Goal: Check status

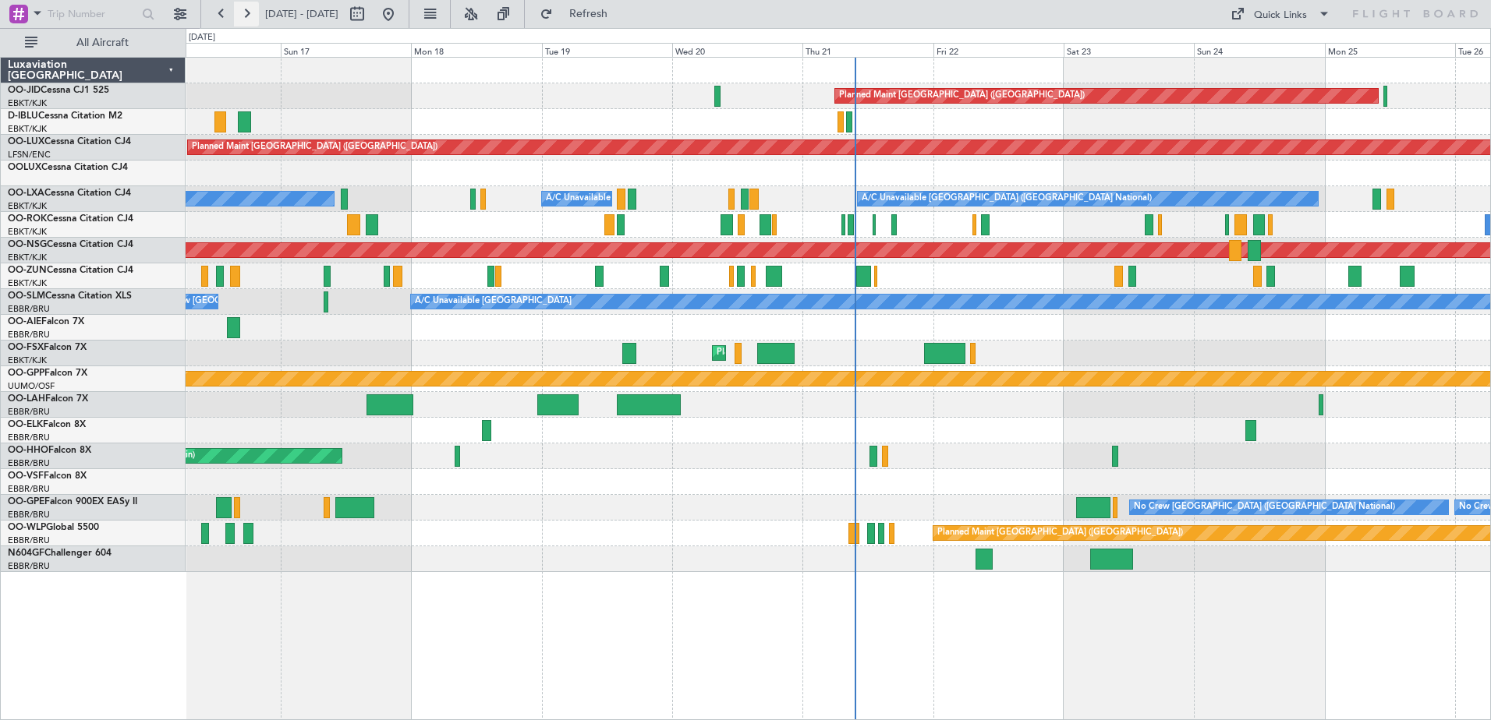
click at [254, 17] on button at bounding box center [246, 14] width 25 height 25
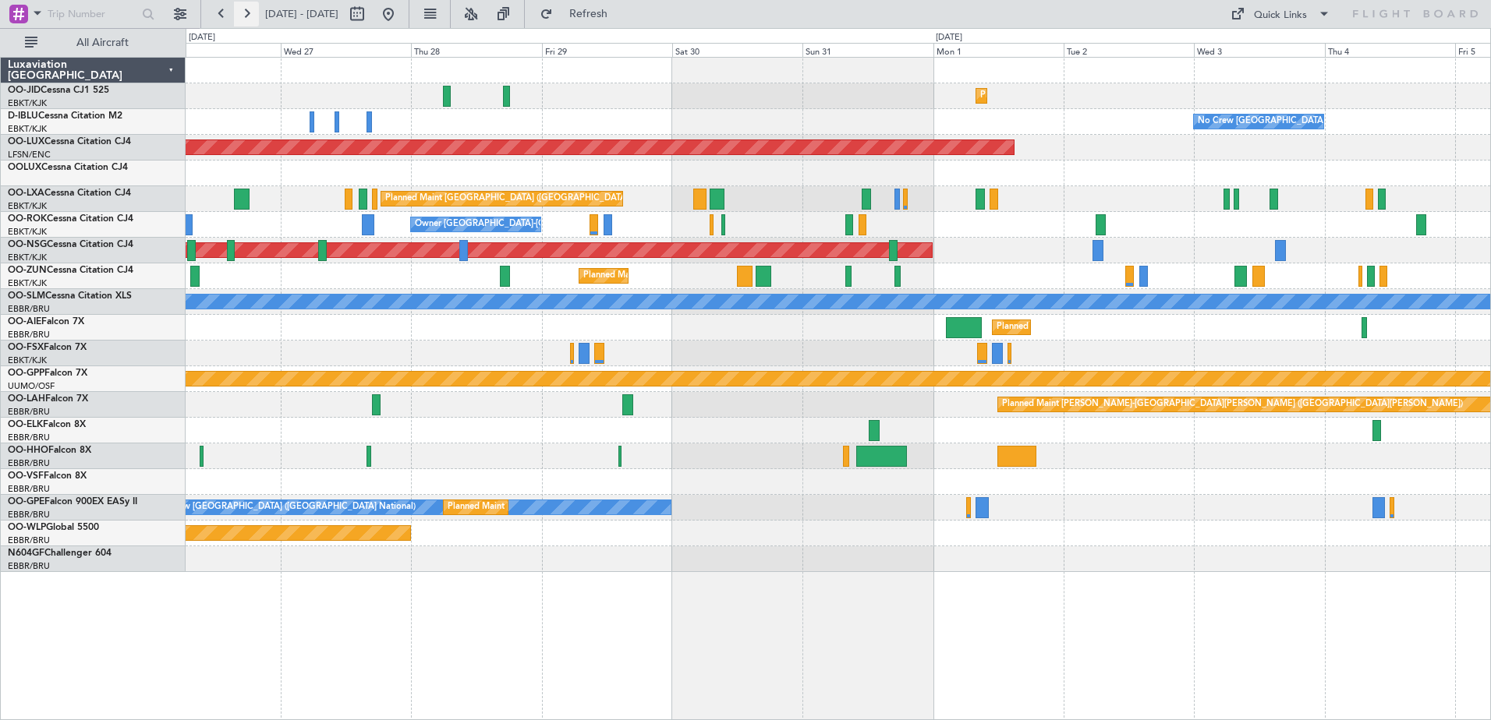
click at [254, 17] on button at bounding box center [246, 14] width 25 height 25
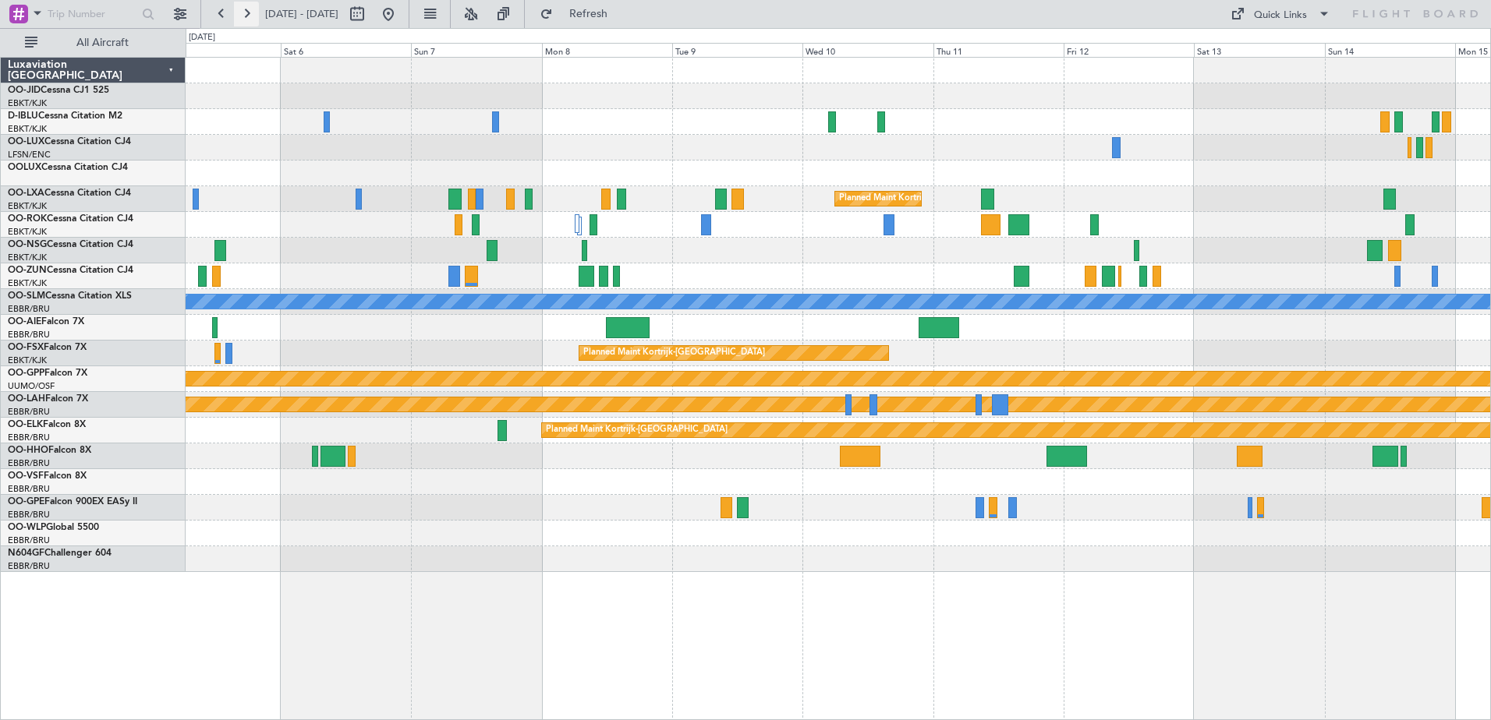
click at [245, 12] on button at bounding box center [246, 14] width 25 height 25
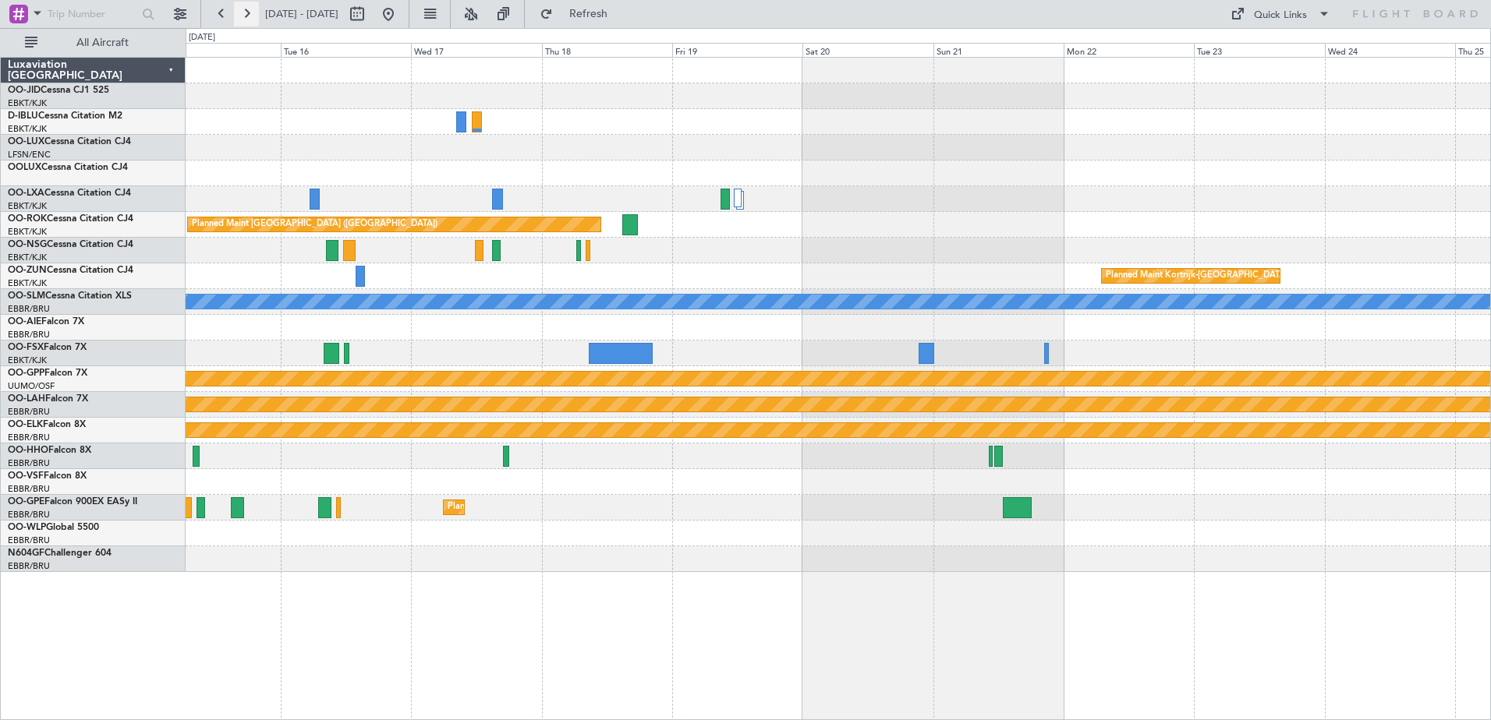
click at [245, 12] on button at bounding box center [246, 14] width 25 height 25
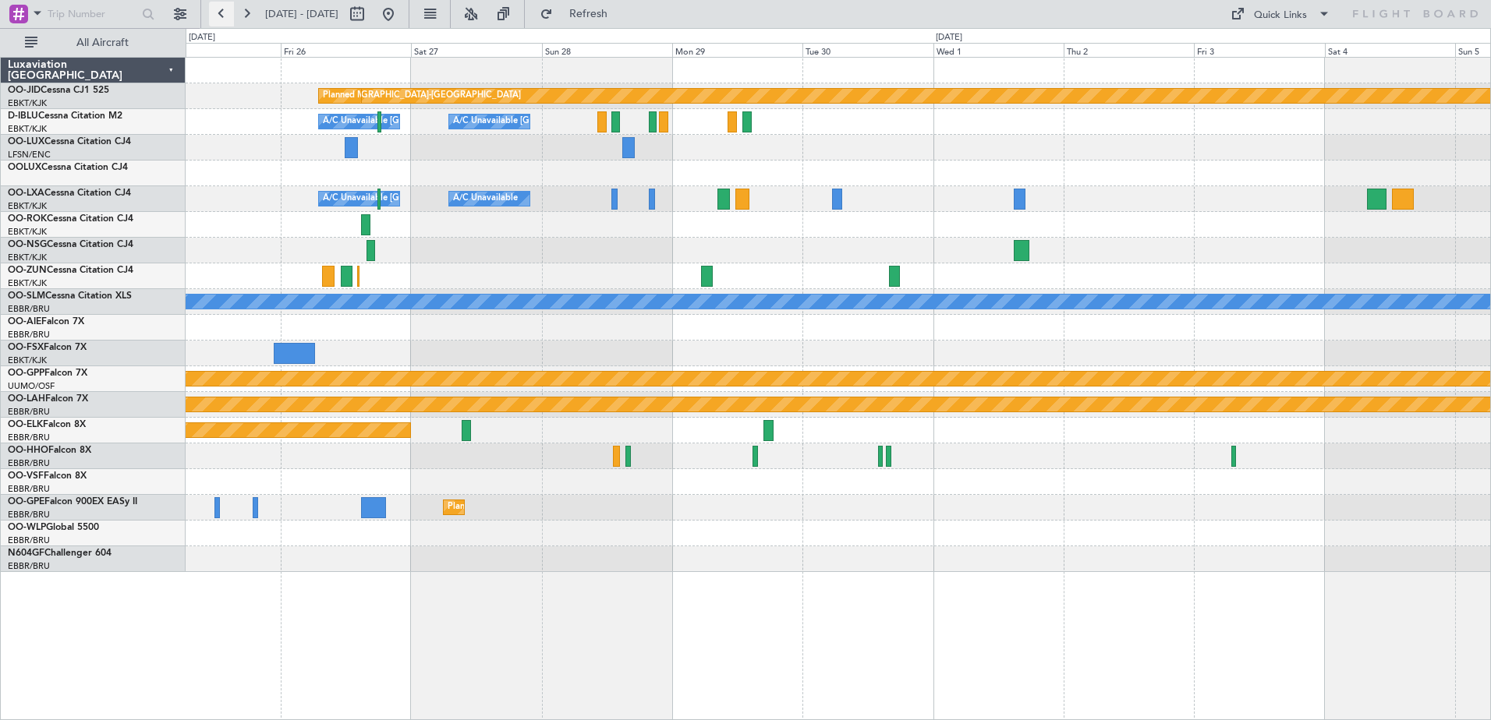
click at [220, 12] on button at bounding box center [221, 14] width 25 height 25
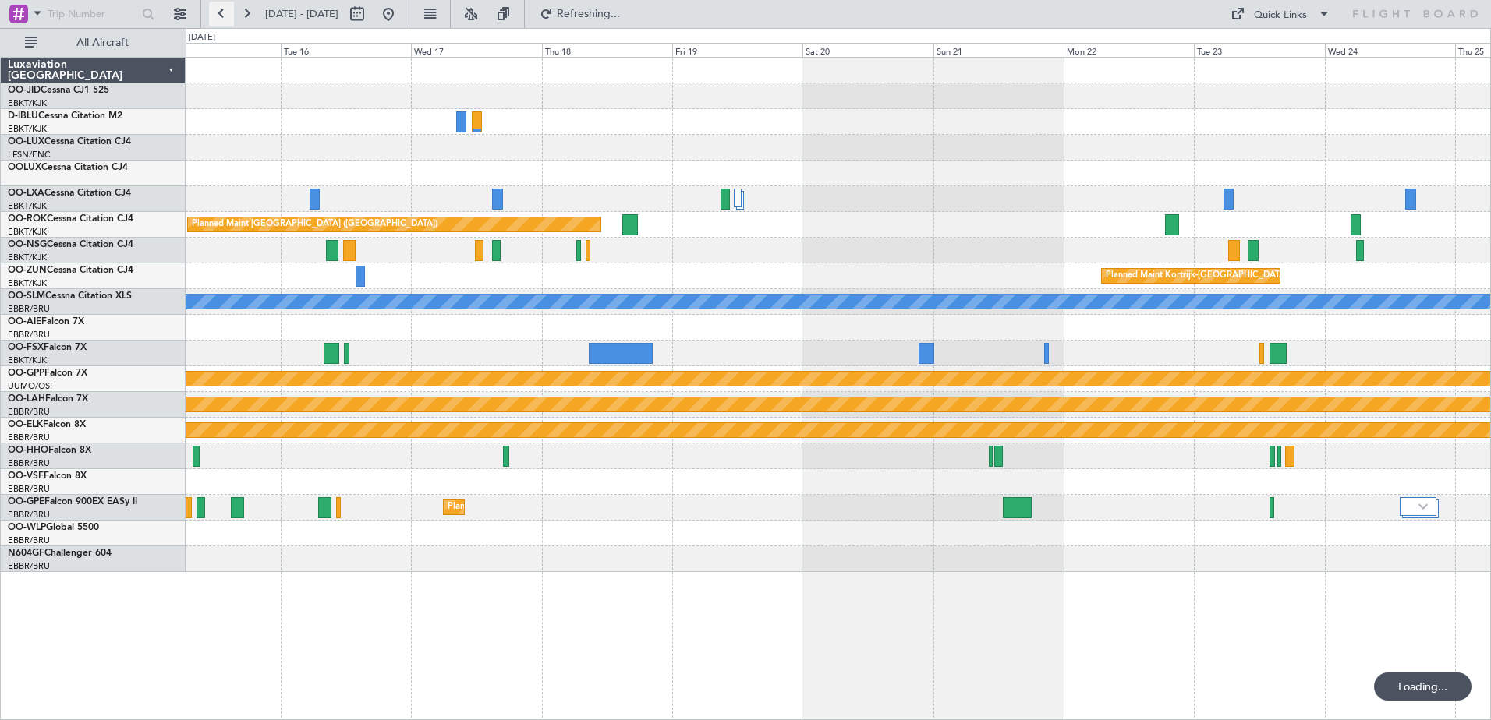
click at [220, 12] on button at bounding box center [221, 14] width 25 height 25
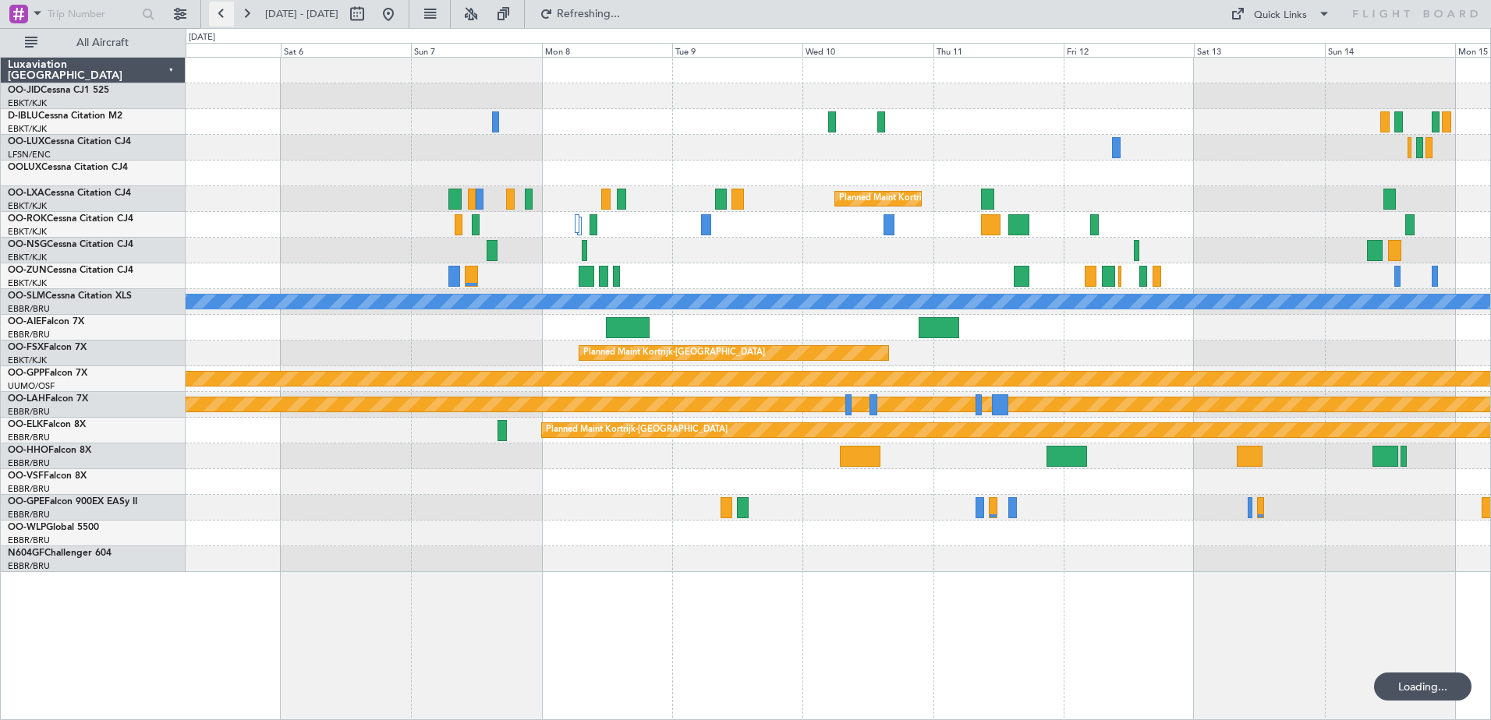
click at [220, 12] on button at bounding box center [221, 14] width 25 height 25
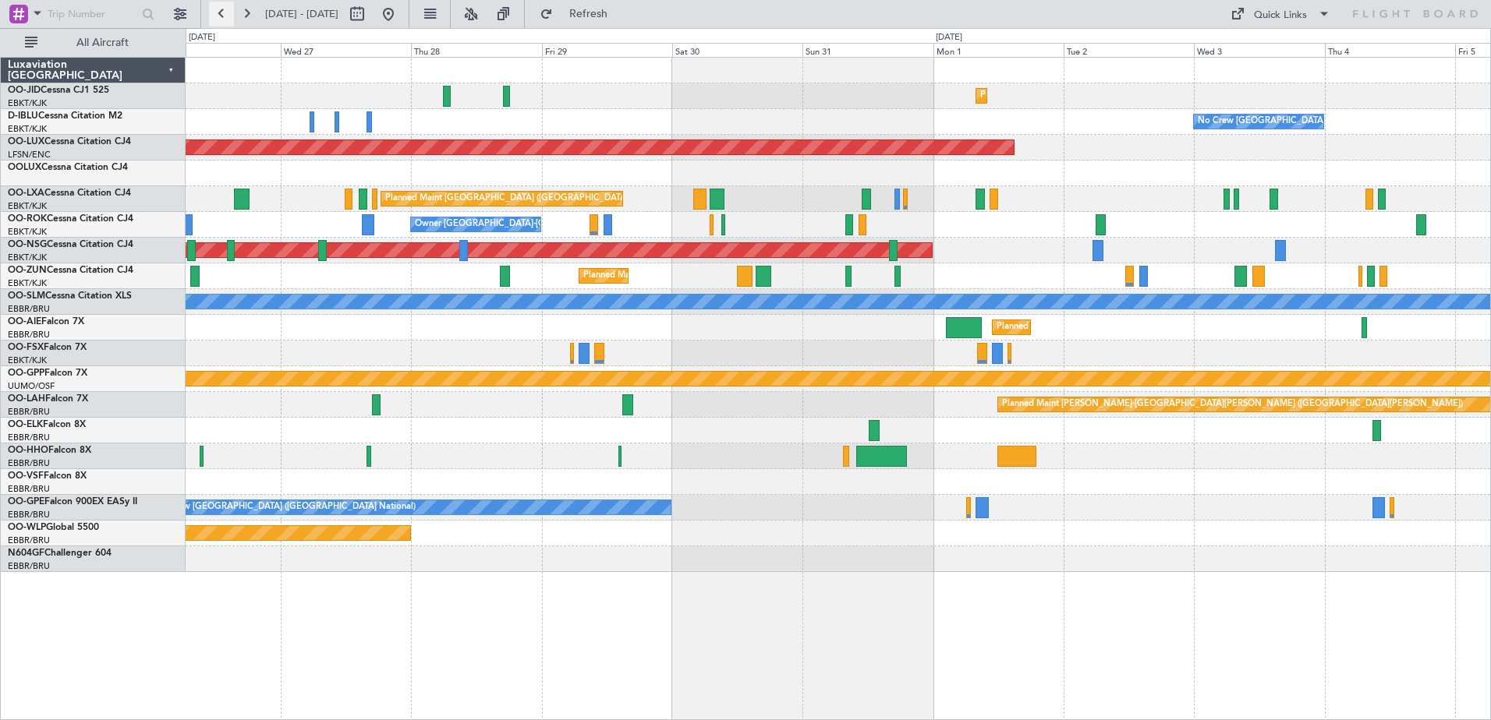
click at [220, 12] on button at bounding box center [221, 14] width 25 height 25
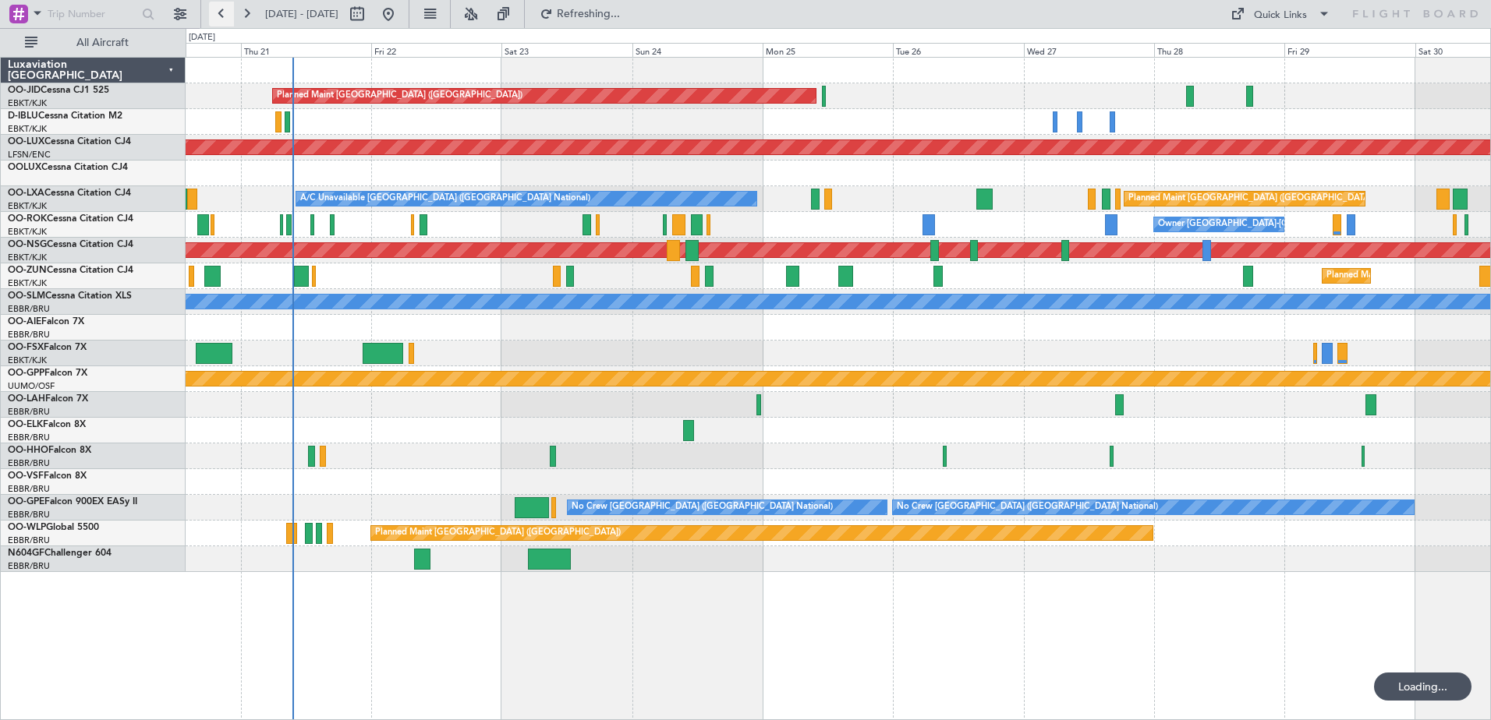
click at [220, 12] on button at bounding box center [221, 14] width 25 height 25
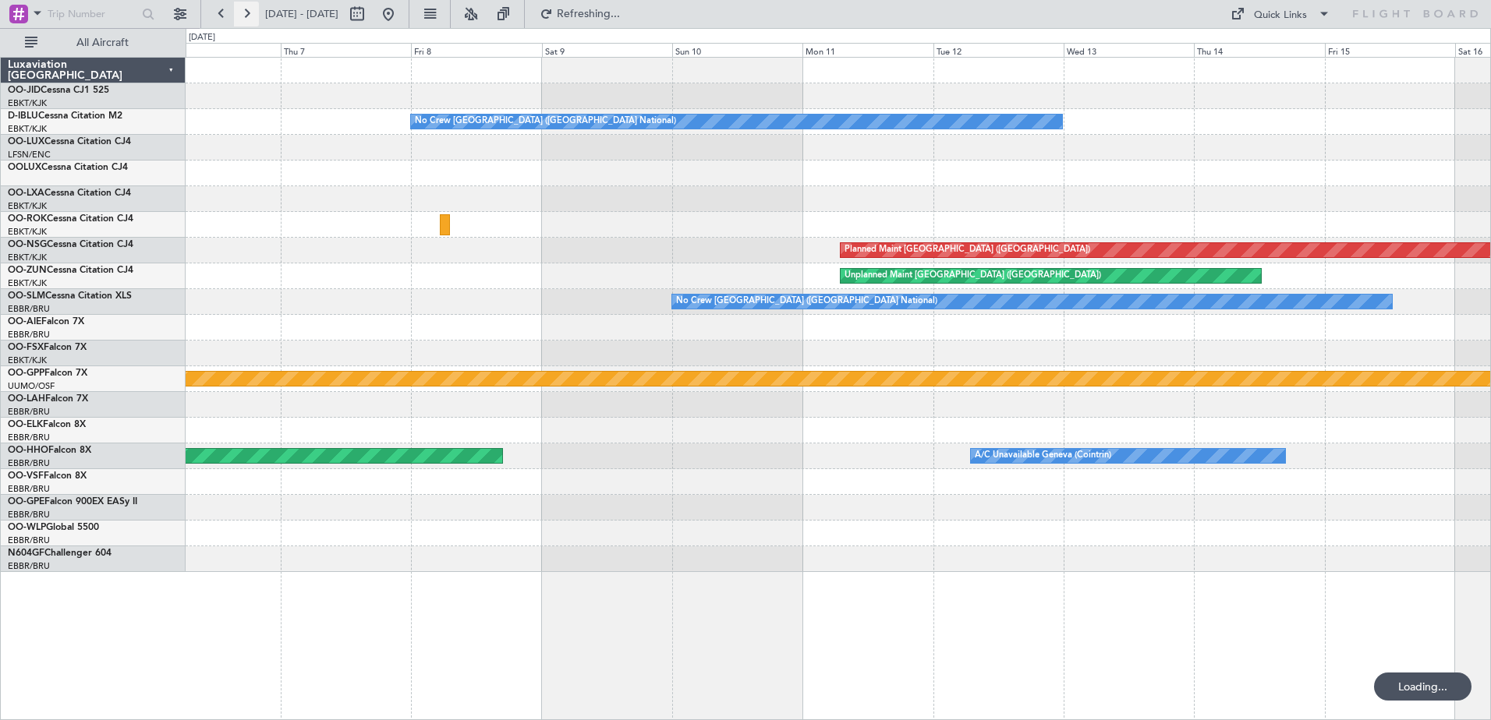
click at [258, 9] on button at bounding box center [246, 14] width 25 height 25
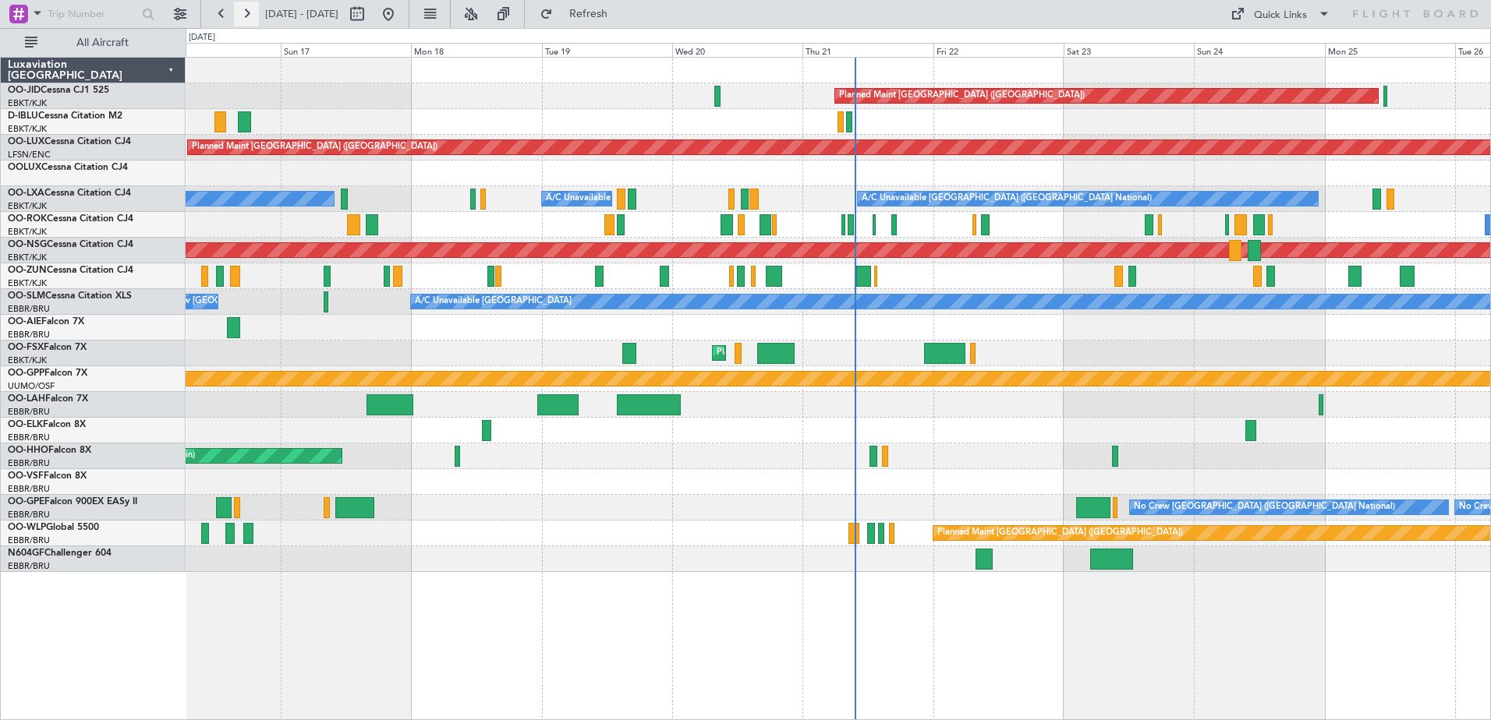
click at [255, 13] on button at bounding box center [246, 14] width 25 height 25
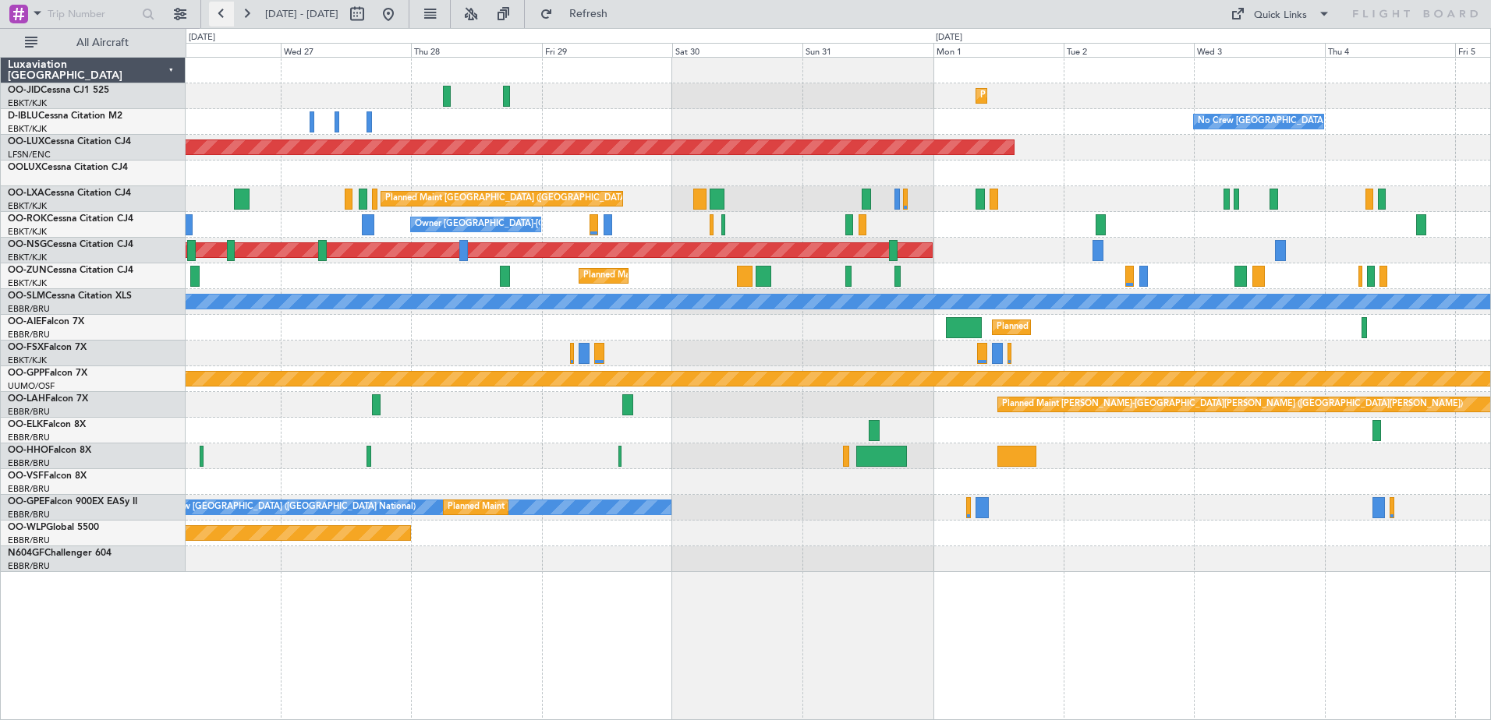
click at [227, 13] on button at bounding box center [221, 14] width 25 height 25
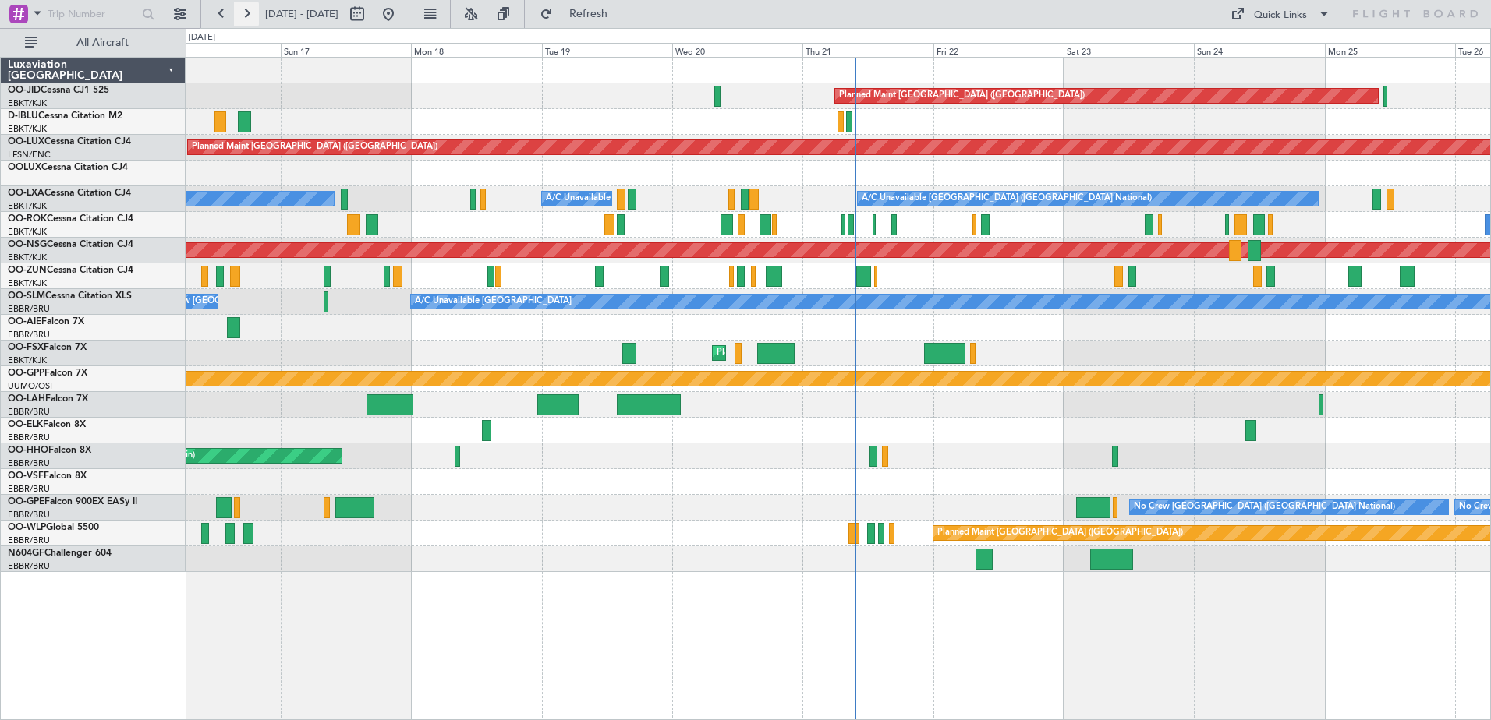
click at [243, 16] on button at bounding box center [246, 14] width 25 height 25
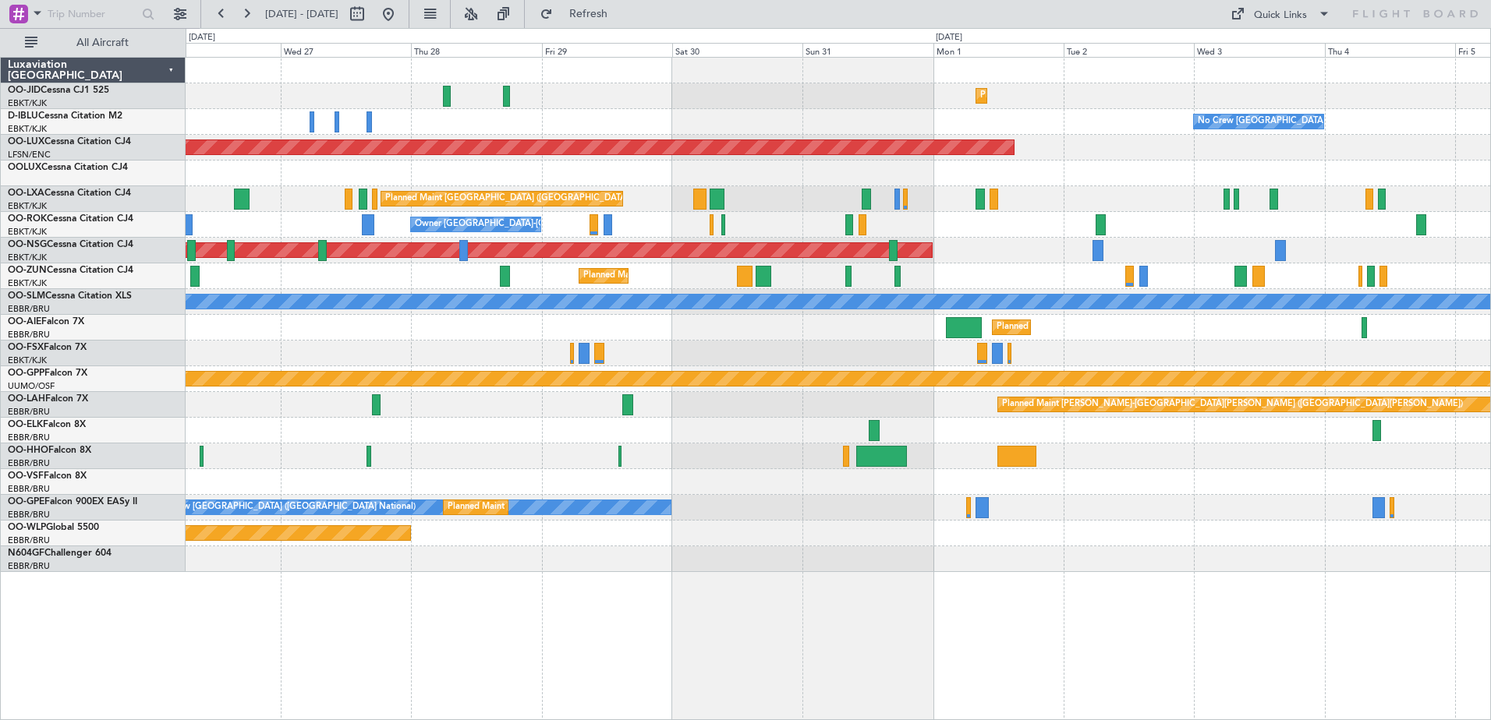
click at [990, 240] on div "Planned Maint Kortrijk-[GEOGRAPHIC_DATA] Planned Maint [GEOGRAPHIC_DATA] ([GEOG…" at bounding box center [838, 315] width 1304 height 515
click at [243, 2] on button at bounding box center [246, 14] width 25 height 25
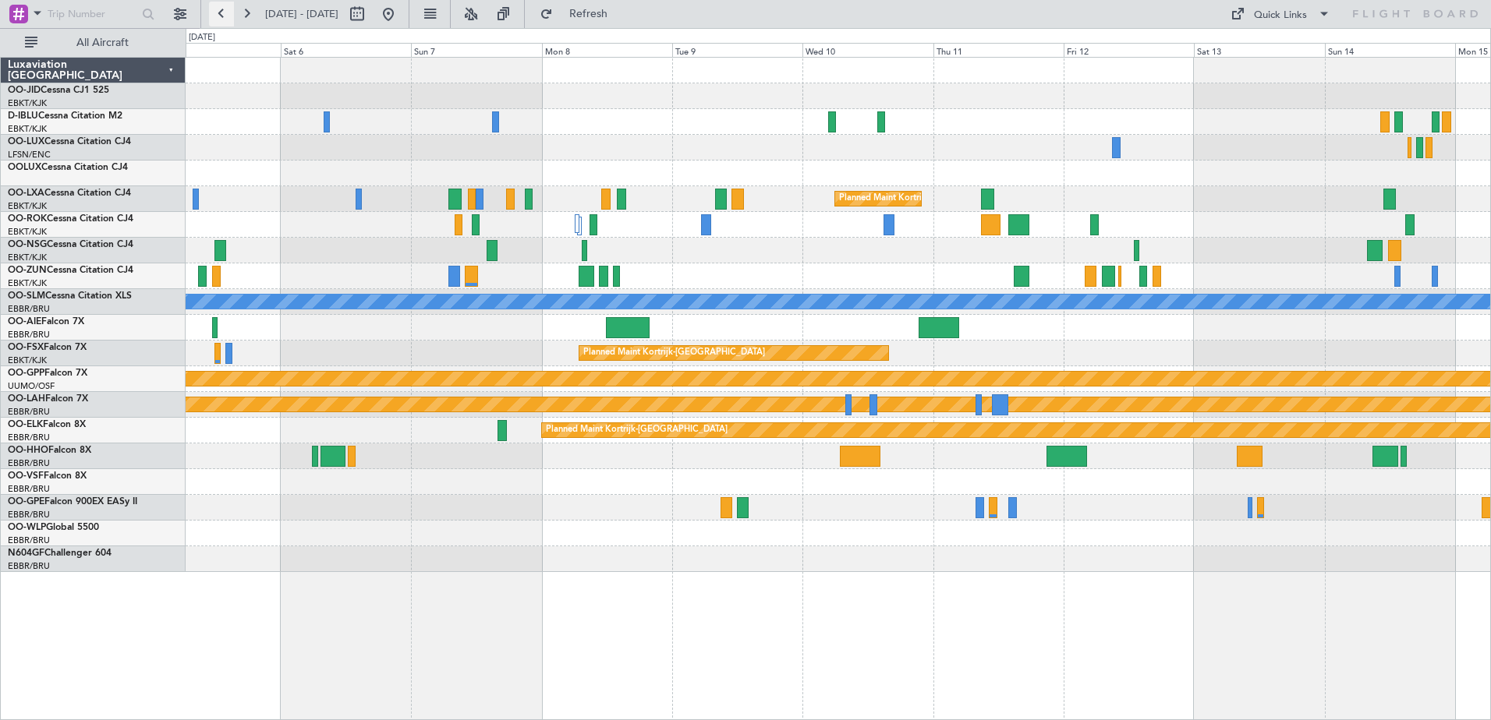
click at [230, 5] on button at bounding box center [221, 14] width 25 height 25
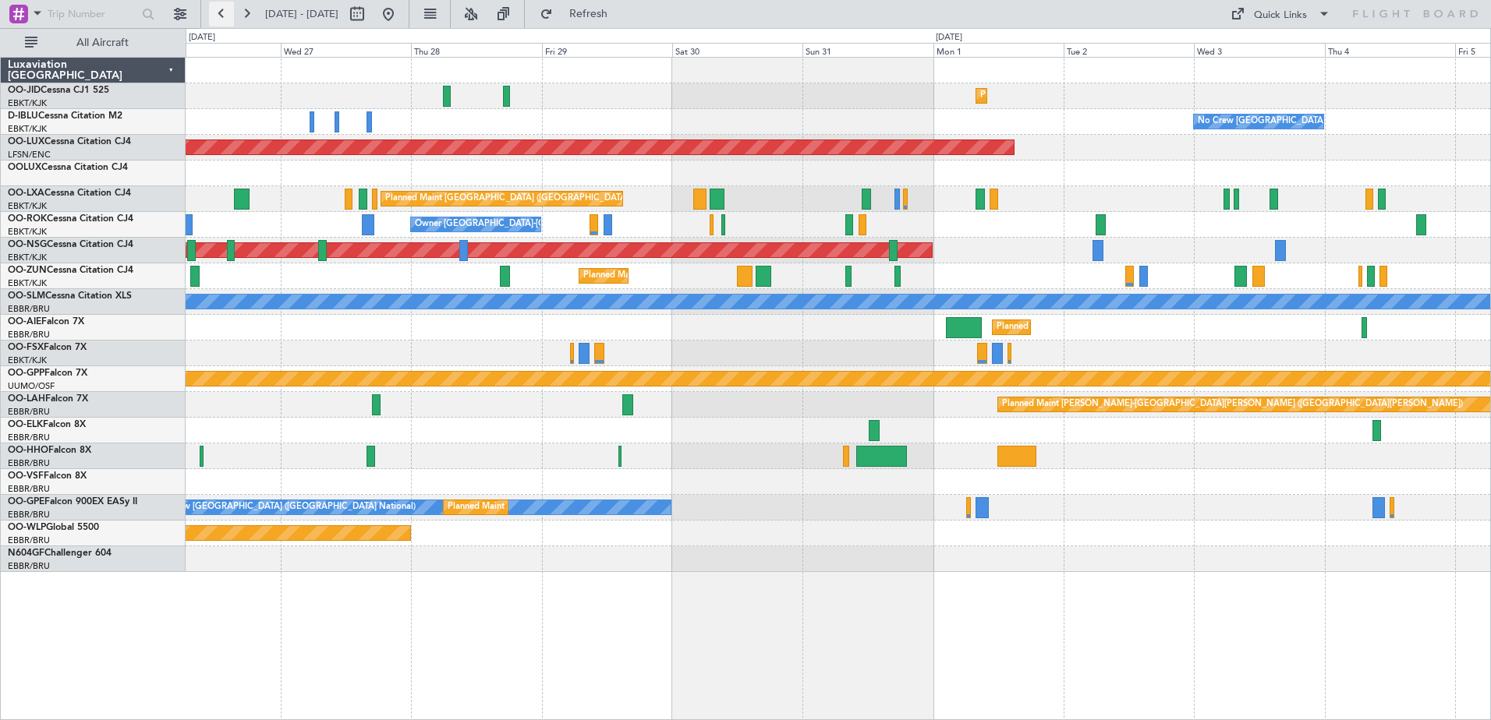
click at [230, 5] on button at bounding box center [221, 14] width 25 height 25
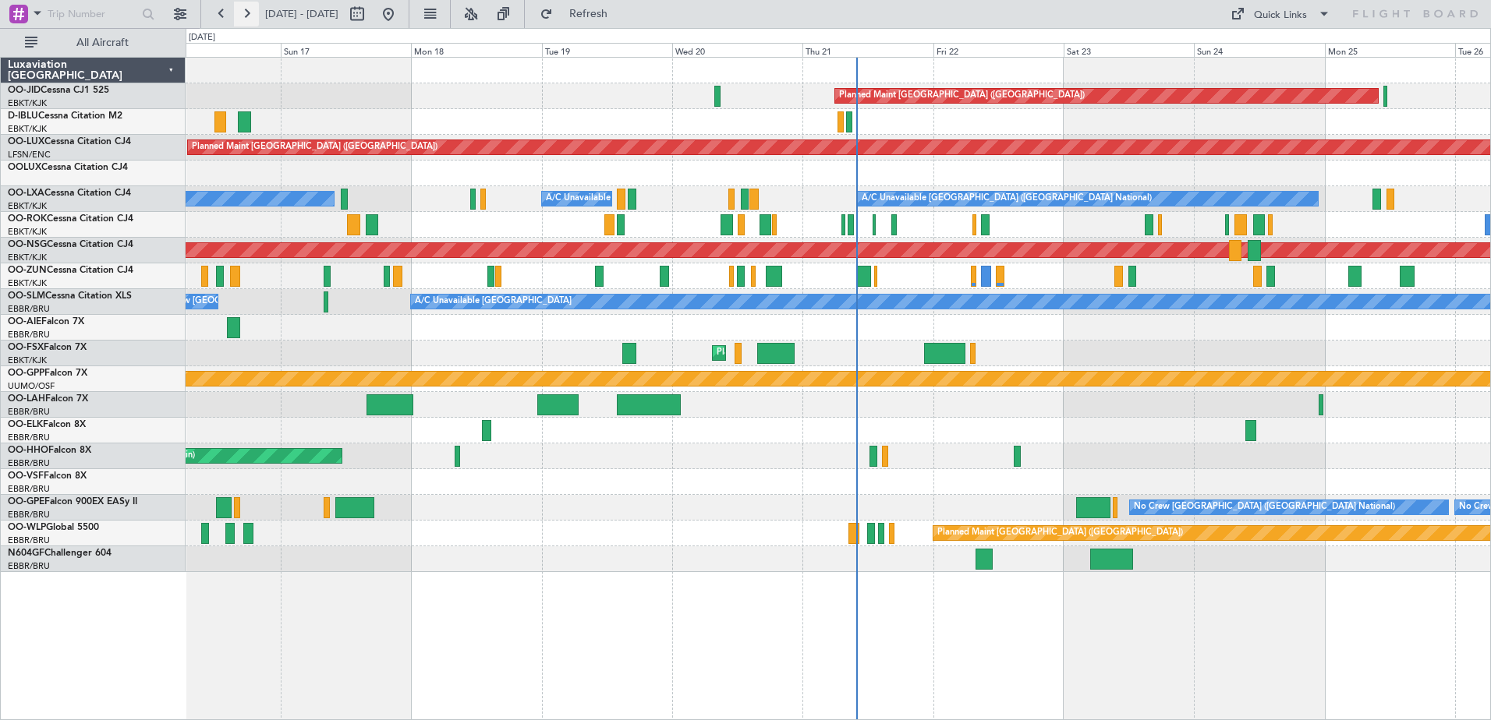
click at [242, 5] on button at bounding box center [246, 14] width 25 height 25
